Goal: Information Seeking & Learning: Learn about a topic

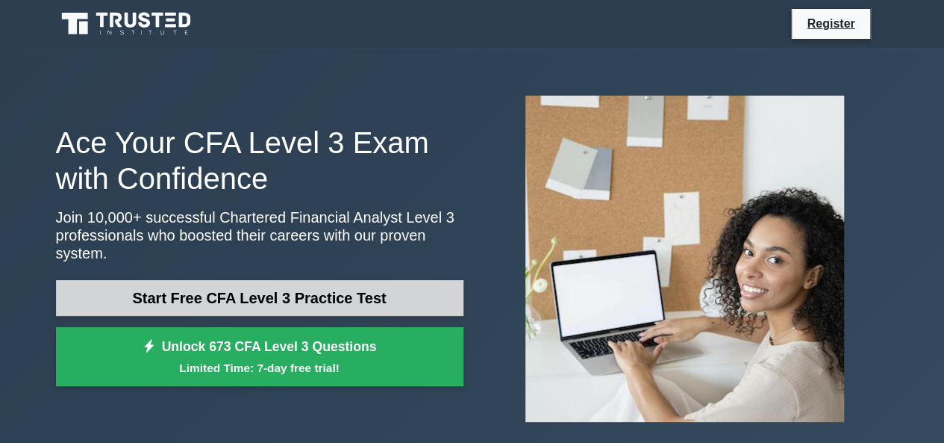
click at [251, 292] on link "Start Free CFA Level 3 Practice Test" at bounding box center [260, 298] width 408 height 36
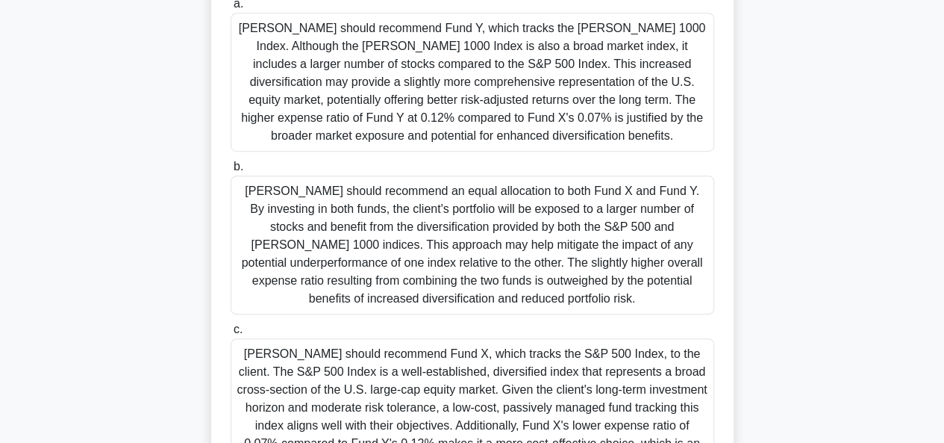
scroll to position [355, 0]
click at [400, 214] on div "[PERSON_NAME] should recommend an equal allocation to both Fund X and Fund Y. B…" at bounding box center [473, 245] width 484 height 139
click at [231, 172] on input "b. [PERSON_NAME] should recommend an equal allocation to both Fund X and Fund Y…" at bounding box center [231, 168] width 0 height 10
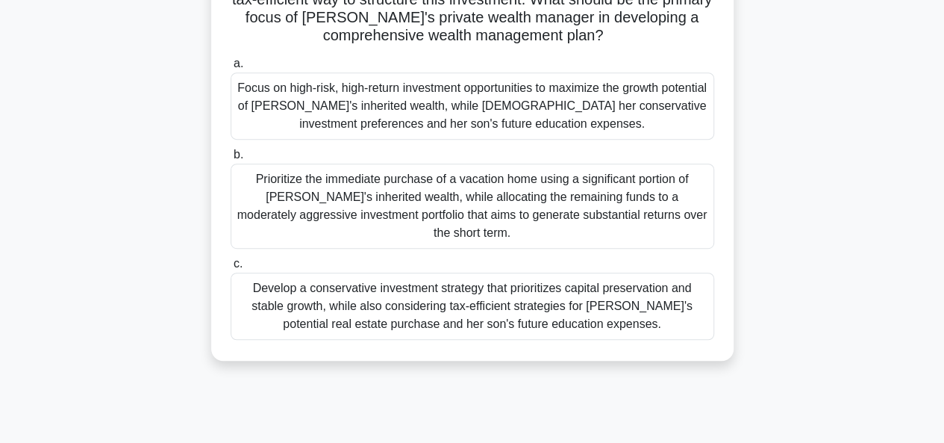
scroll to position [299, 0]
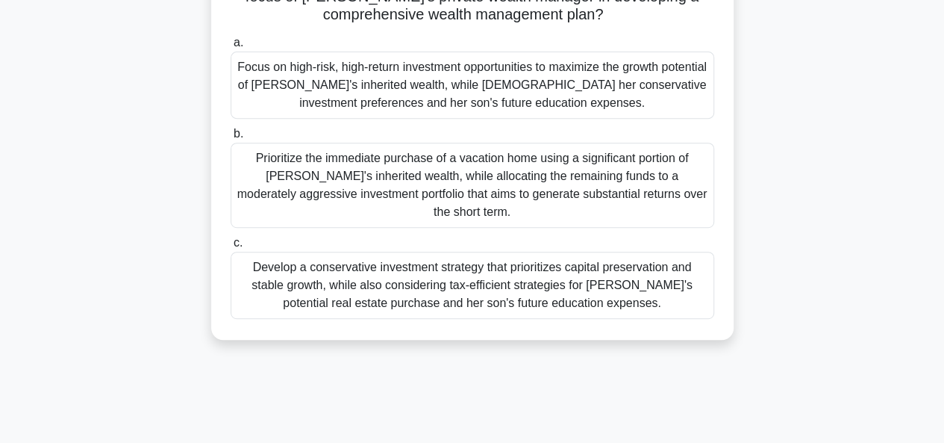
click at [569, 290] on div "Develop a conservative investment strategy that prioritizes capital preservatio…" at bounding box center [473, 285] width 484 height 67
click at [231, 248] on input "c. Develop a conservative investment strategy that prioritizes capital preserva…" at bounding box center [231, 243] width 0 height 10
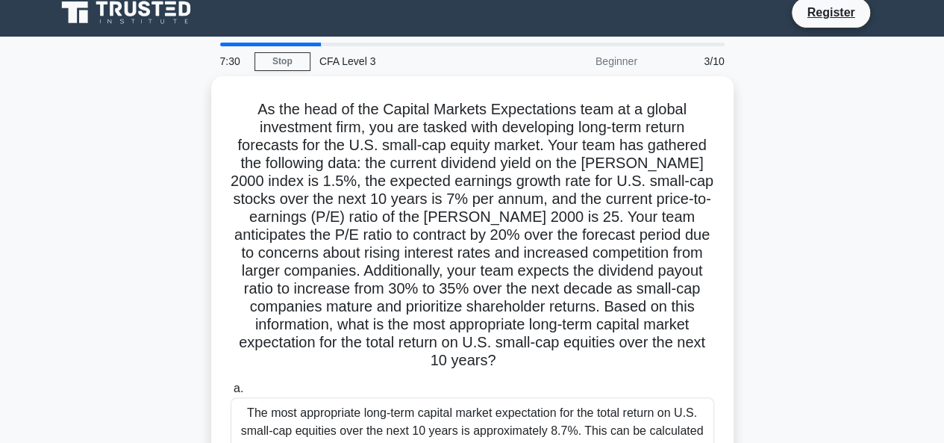
scroll to position [14, 0]
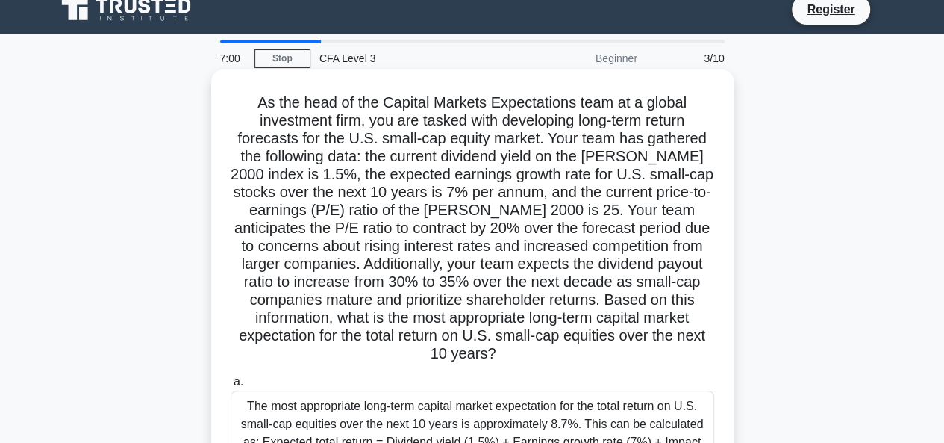
click at [425, 192] on h5 "As the head of the Capital Markets Expectations team at a global investment fir…" at bounding box center [472, 228] width 487 height 270
click at [308, 219] on h5 "As the head of the Capital Markets Expectations team at a global investment fir…" at bounding box center [472, 228] width 487 height 270
click at [431, 265] on h5 "As the head of the Capital Markets Expectations team at a global investment fir…" at bounding box center [472, 228] width 487 height 270
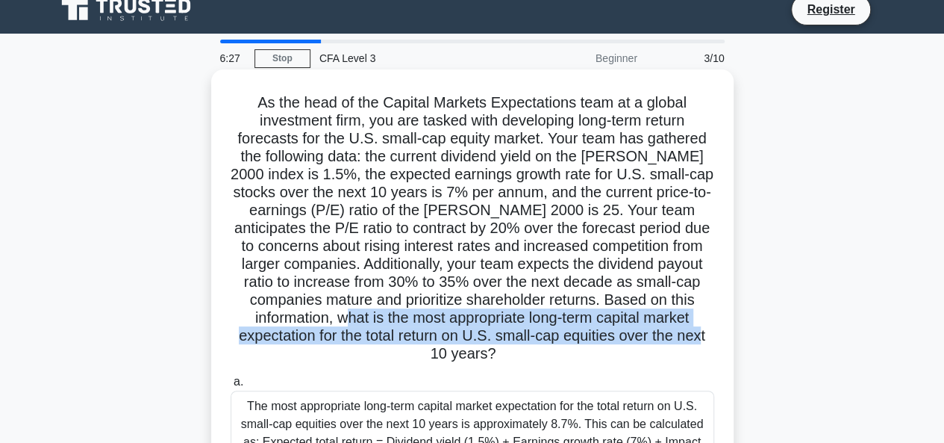
drag, startPoint x: 418, startPoint y: 322, endPoint x: 509, endPoint y: 355, distance: 96.6
click at [509, 355] on h5 "As the head of the Capital Markets Expectations team at a global investment fir…" at bounding box center [472, 228] width 487 height 270
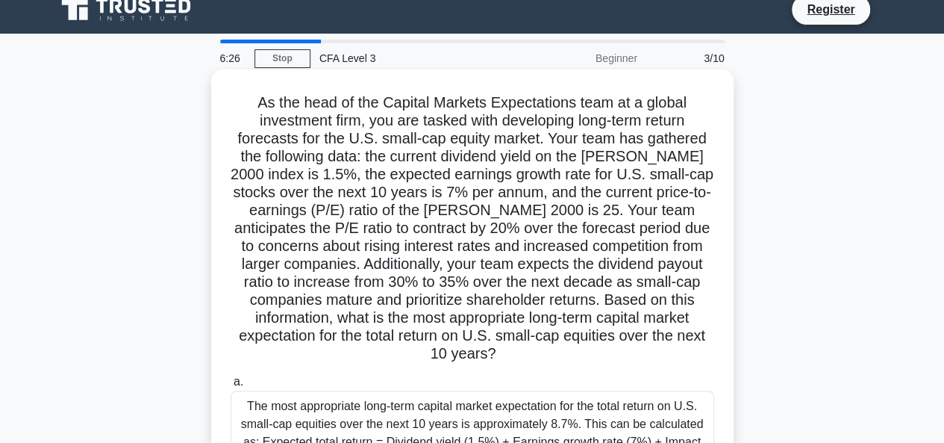
click at [409, 271] on h5 "As the head of the Capital Markets Expectations team at a global investment fir…" at bounding box center [472, 228] width 487 height 270
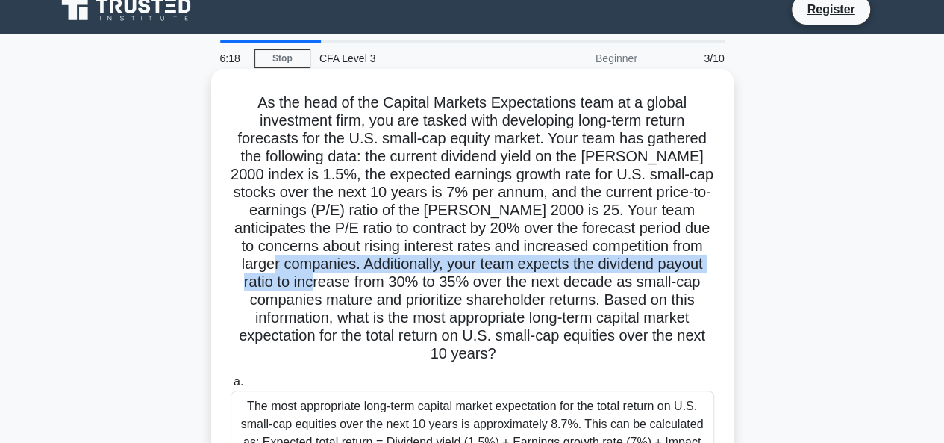
drag, startPoint x: 314, startPoint y: 265, endPoint x: 376, endPoint y: 283, distance: 64.5
click at [376, 283] on h5 "As the head of the Capital Markets Expectations team at a global investment fir…" at bounding box center [472, 228] width 487 height 270
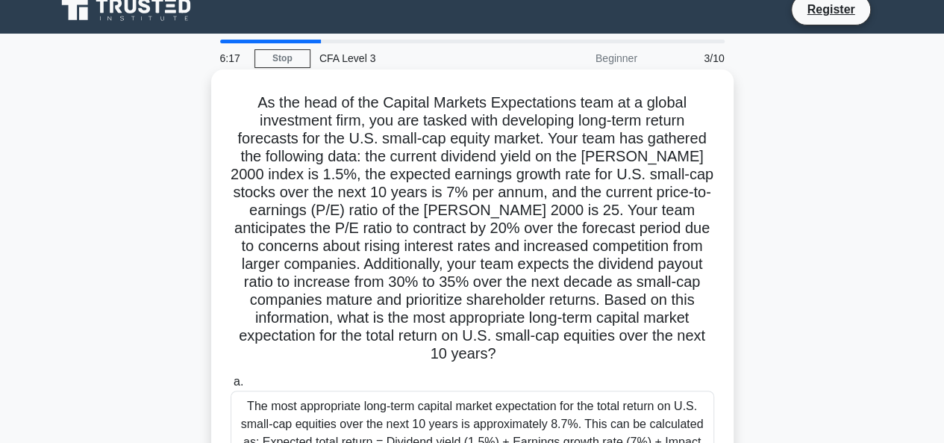
click at [391, 310] on h5 "As the head of the Capital Markets Expectations team at a global investment fir…" at bounding box center [472, 228] width 487 height 270
click at [418, 281] on h5 "As the head of the Capital Markets Expectations team at a global investment fir…" at bounding box center [472, 228] width 487 height 270
click at [423, 281] on h5 "As the head of the Capital Markets Expectations team at a global investment fir…" at bounding box center [472, 228] width 487 height 270
click at [429, 284] on h5 "As the head of the Capital Markets Expectations team at a global investment fir…" at bounding box center [472, 228] width 487 height 270
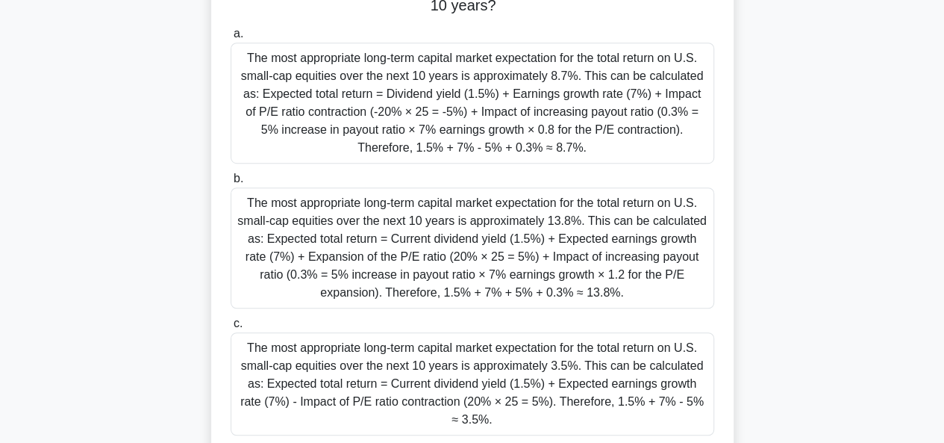
scroll to position [364, 0]
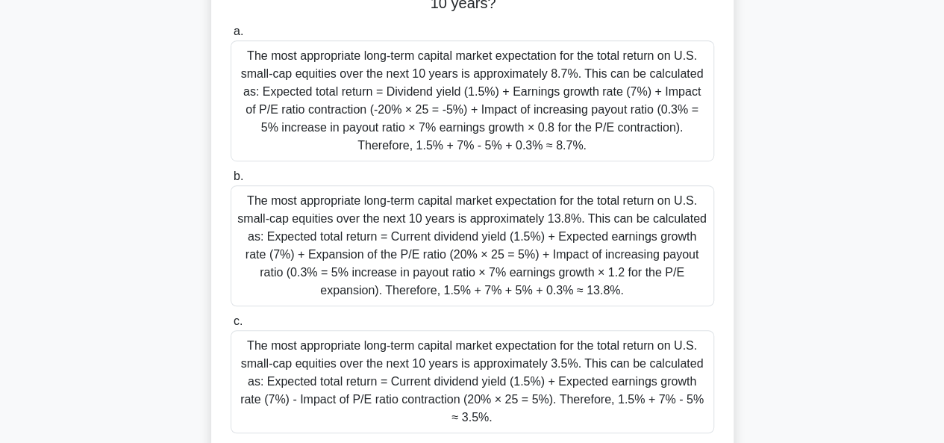
click at [464, 114] on div "The most appropriate long-term capital market expectation for the total return …" at bounding box center [473, 100] width 484 height 121
click at [231, 37] on input "a. The most appropriate long-term capital market expectation for the total retu…" at bounding box center [231, 32] width 0 height 10
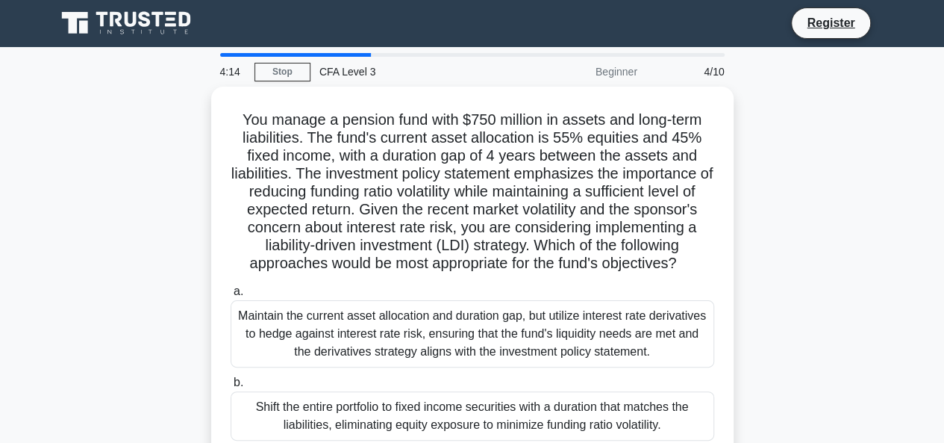
scroll to position [0, 0]
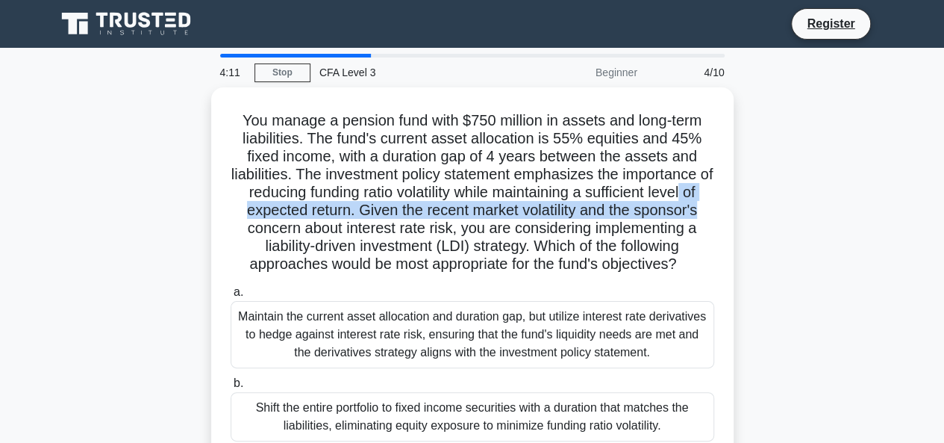
drag, startPoint x: 932, startPoint y: 196, endPoint x: 933, endPoint y: 214, distance: 18.0
click at [933, 214] on main "4:11 Stop CFA Level 3 Beginner 4/10 You manage a pension fund with $750 million…" at bounding box center [472, 427] width 944 height 758
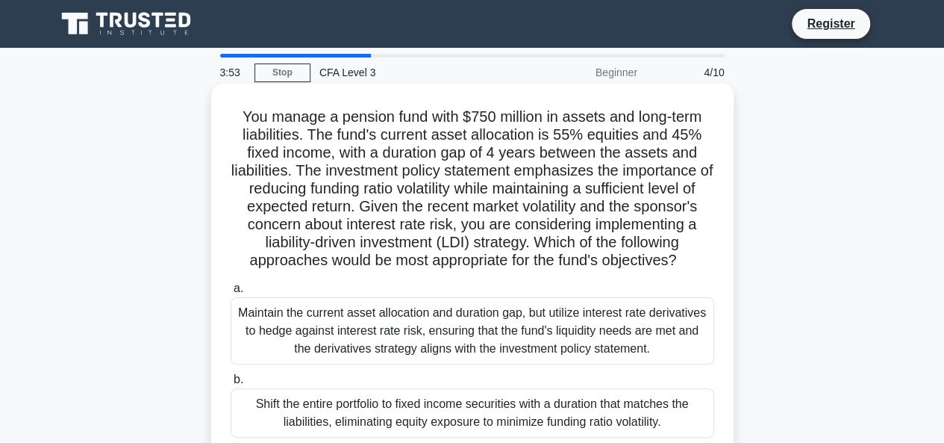
click at [389, 151] on h5 "You manage a pension fund with $750 million in assets and long-term liabilities…" at bounding box center [472, 188] width 487 height 163
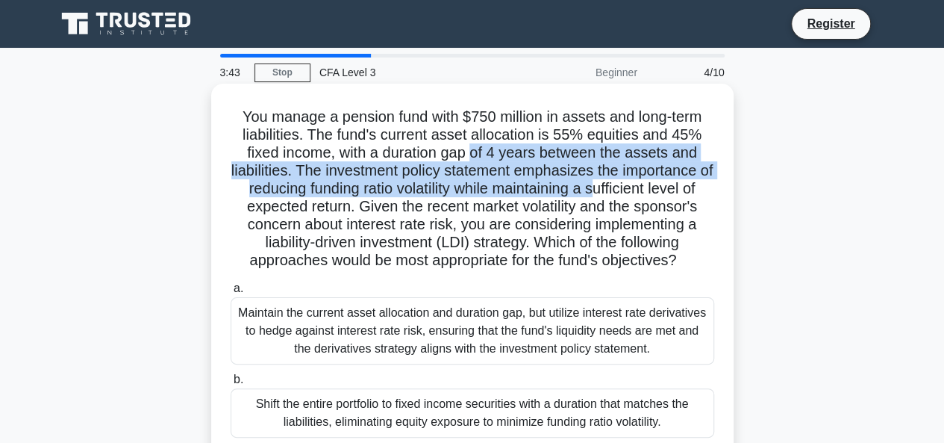
drag, startPoint x: 474, startPoint y: 152, endPoint x: 620, endPoint y: 193, distance: 151.8
click at [620, 193] on h5 "You manage a pension fund with $750 million in assets and long-term liabilities…" at bounding box center [472, 188] width 487 height 163
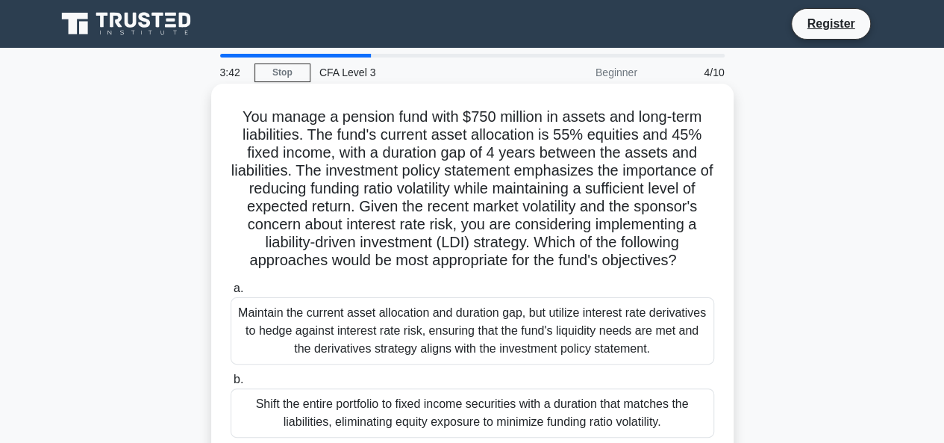
click at [428, 215] on h5 "You manage a pension fund with $750 million in assets and long-term liabilities…" at bounding box center [472, 188] width 487 height 163
click at [367, 208] on h5 "You manage a pension fund with $750 million in assets and long-term liabilities…" at bounding box center [472, 188] width 487 height 163
click at [532, 245] on h5 "You manage a pension fund with $750 million in assets and long-term liabilities…" at bounding box center [472, 188] width 487 height 163
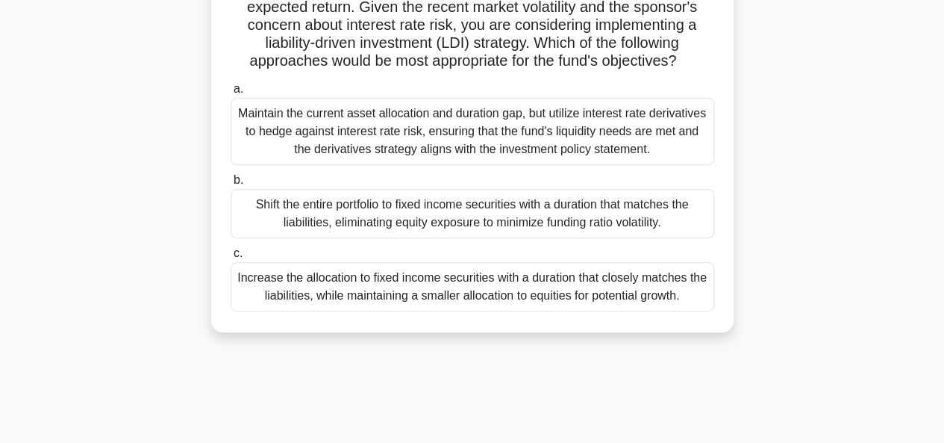
scroll to position [215, 0]
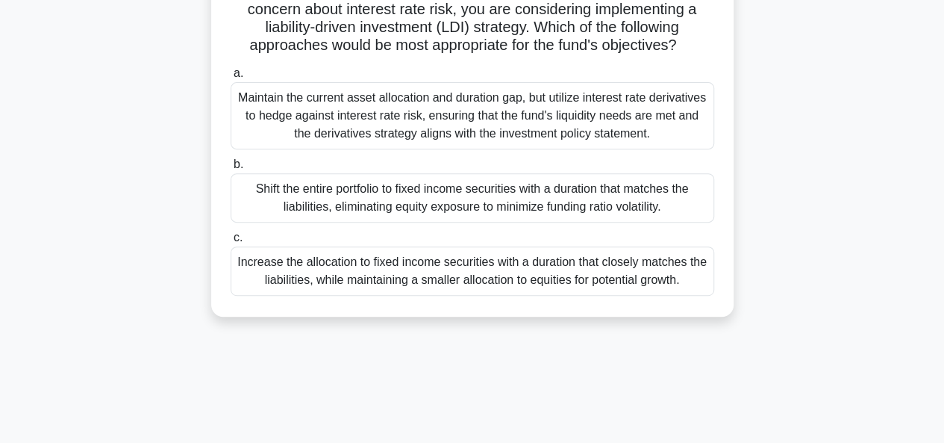
click at [402, 278] on div "Increase the allocation to fixed income securities with a duration that closely…" at bounding box center [473, 270] width 484 height 49
click at [231, 243] on input "c. Increase the allocation to fixed income securities with a duration that clos…" at bounding box center [231, 238] width 0 height 10
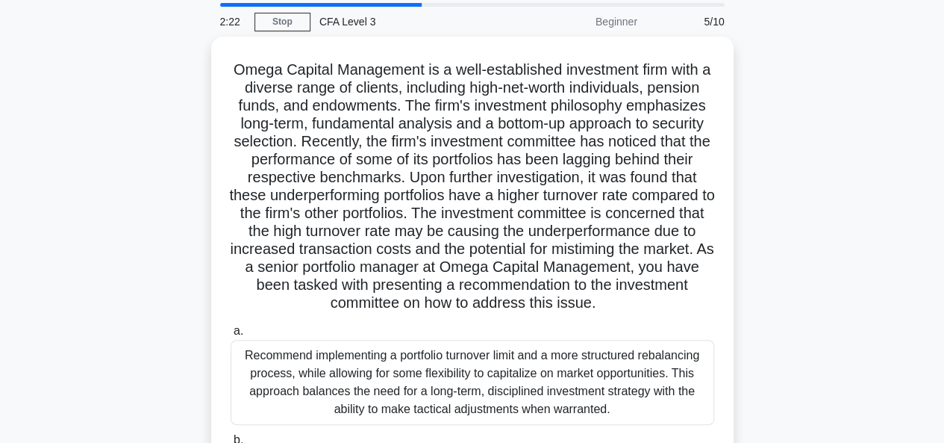
scroll to position [54, 0]
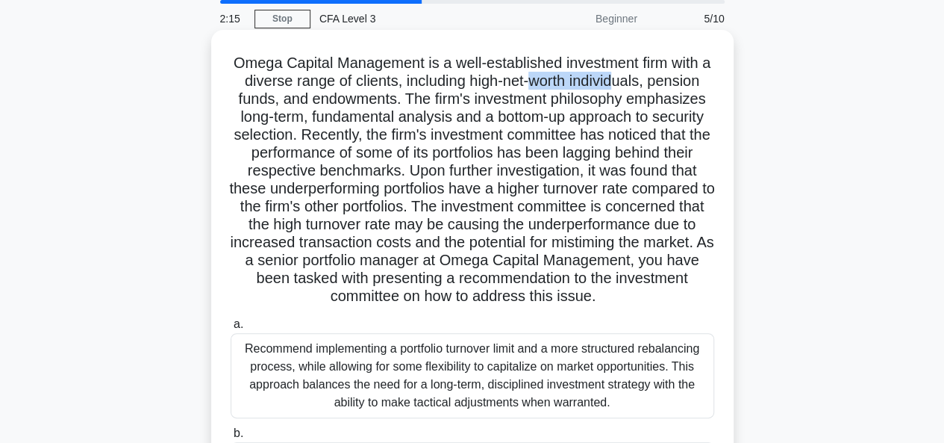
drag, startPoint x: 536, startPoint y: 81, endPoint x: 629, endPoint y: 82, distance: 92.6
click at [629, 82] on h5 "Omega Capital Management is a well-established investment firm with a diverse r…" at bounding box center [472, 180] width 487 height 252
click at [346, 105] on h5 "Omega Capital Management is a well-established investment firm with a diverse r…" at bounding box center [472, 180] width 487 height 252
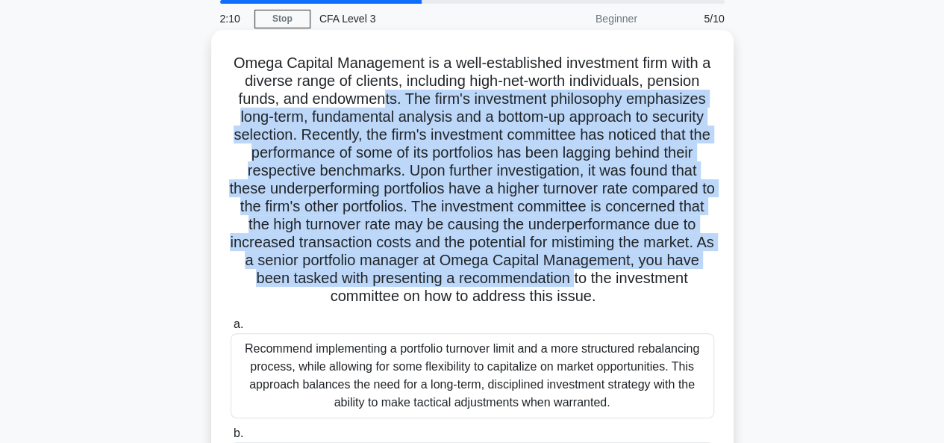
drag, startPoint x: 384, startPoint y: 107, endPoint x: 355, endPoint y: 290, distance: 185.9
click at [355, 290] on h5 "Omega Capital Management is a well-established investment firm with a diverse r…" at bounding box center [472, 180] width 487 height 252
click at [487, 126] on h5 "Omega Capital Management is a well-established investment firm with a diverse r…" at bounding box center [472, 180] width 487 height 252
click at [567, 128] on h5 "Omega Capital Management is a well-established investment firm with a diverse r…" at bounding box center [472, 180] width 487 height 252
